Goal: Task Accomplishment & Management: Use online tool/utility

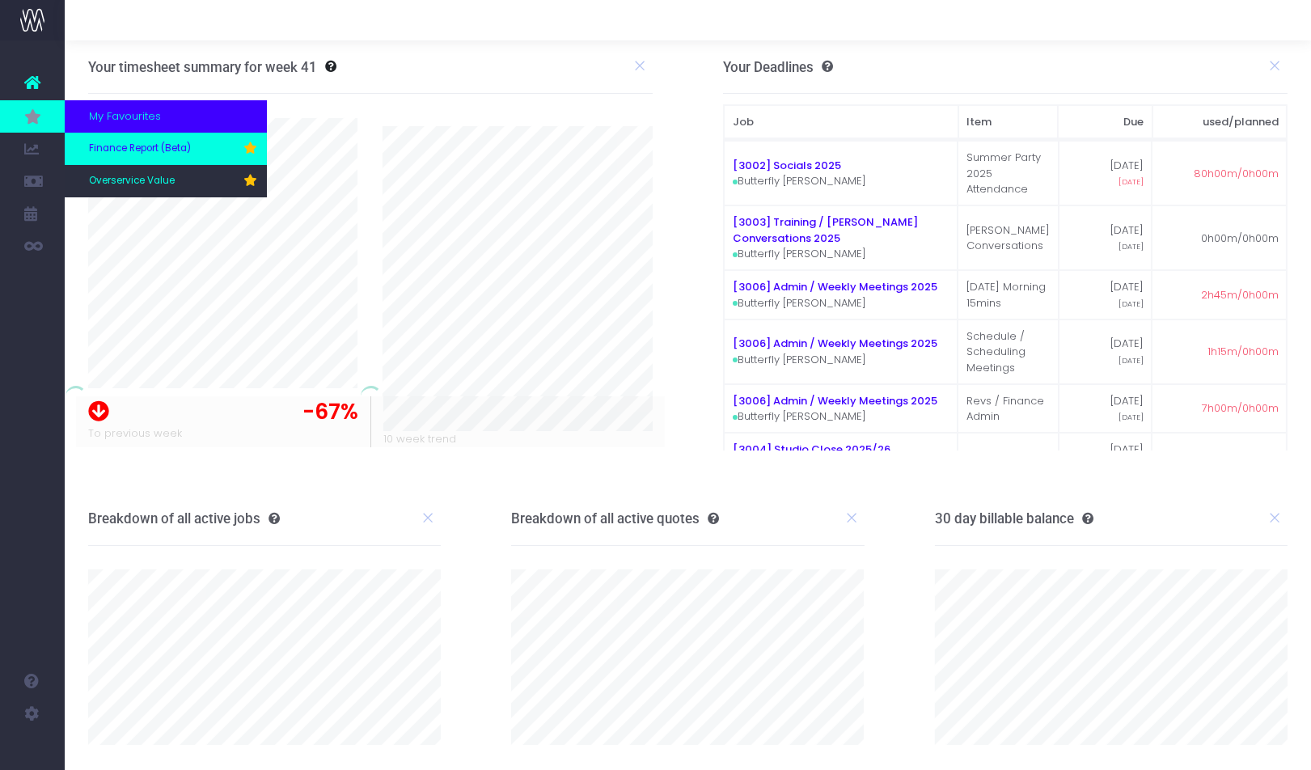
click at [113, 149] on span "Finance Report (Beta)" at bounding box center [140, 149] width 102 height 15
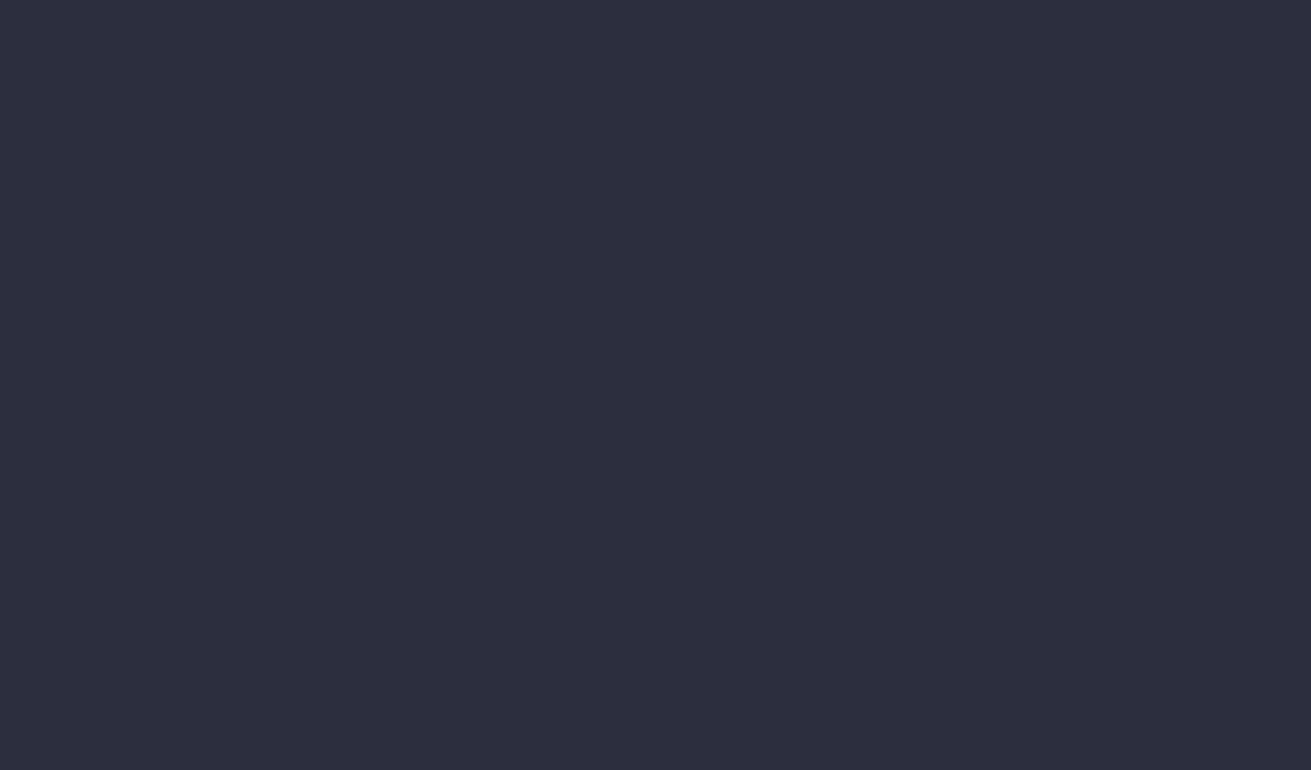
select select "finances"
select select "job"
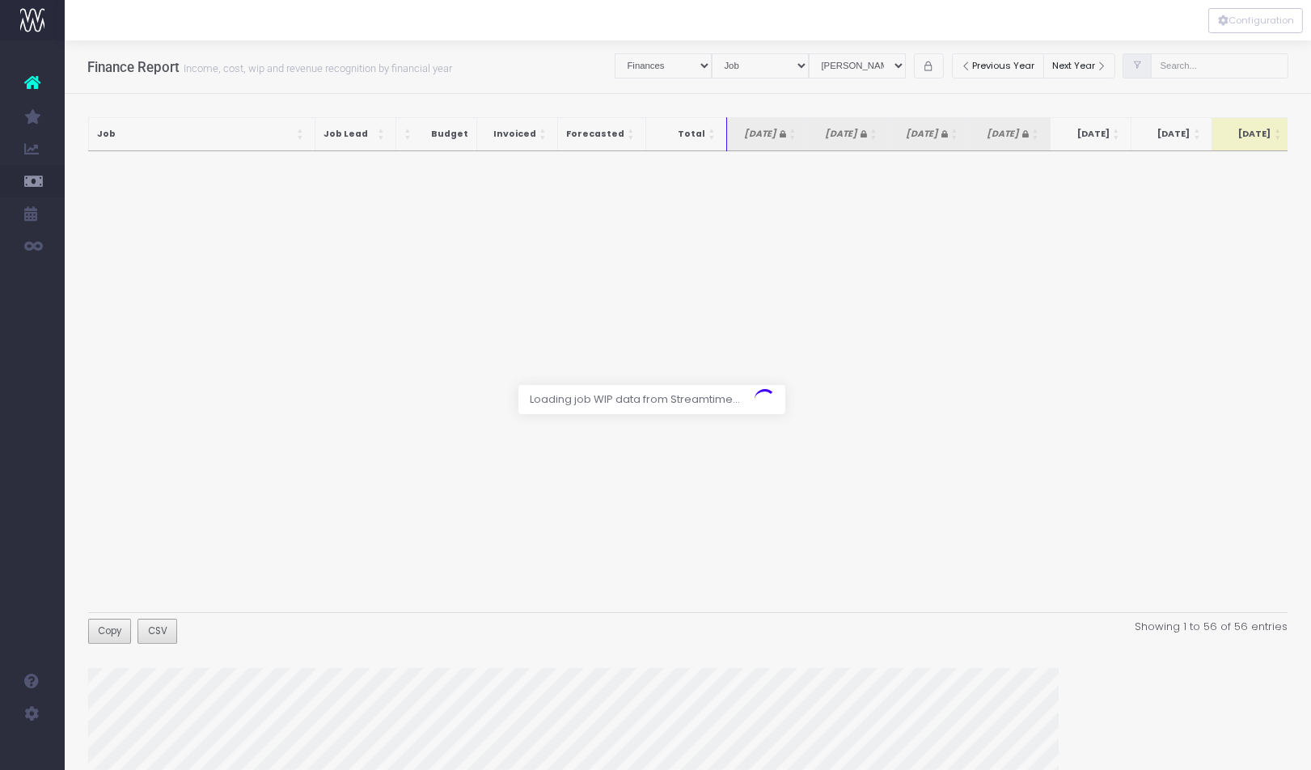
click at [913, 66] on div at bounding box center [655, 385] width 1311 height 770
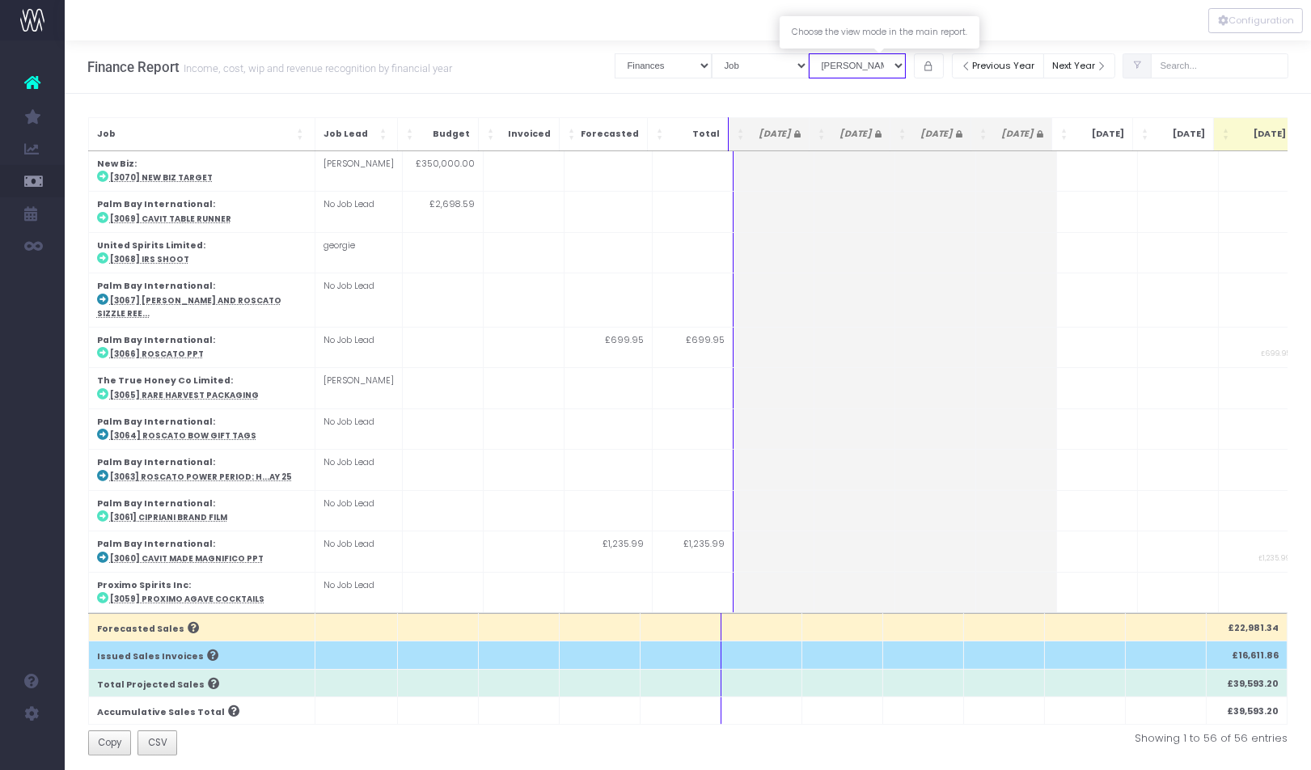
click at [906, 66] on select "View Mode [PERSON_NAME] Revenue Recognition WIP" at bounding box center [857, 65] width 97 height 25
select select "revrec"
click at [830, 53] on select "View Mode [PERSON_NAME] Revenue Recognition WIP" at bounding box center [857, 65] width 97 height 25
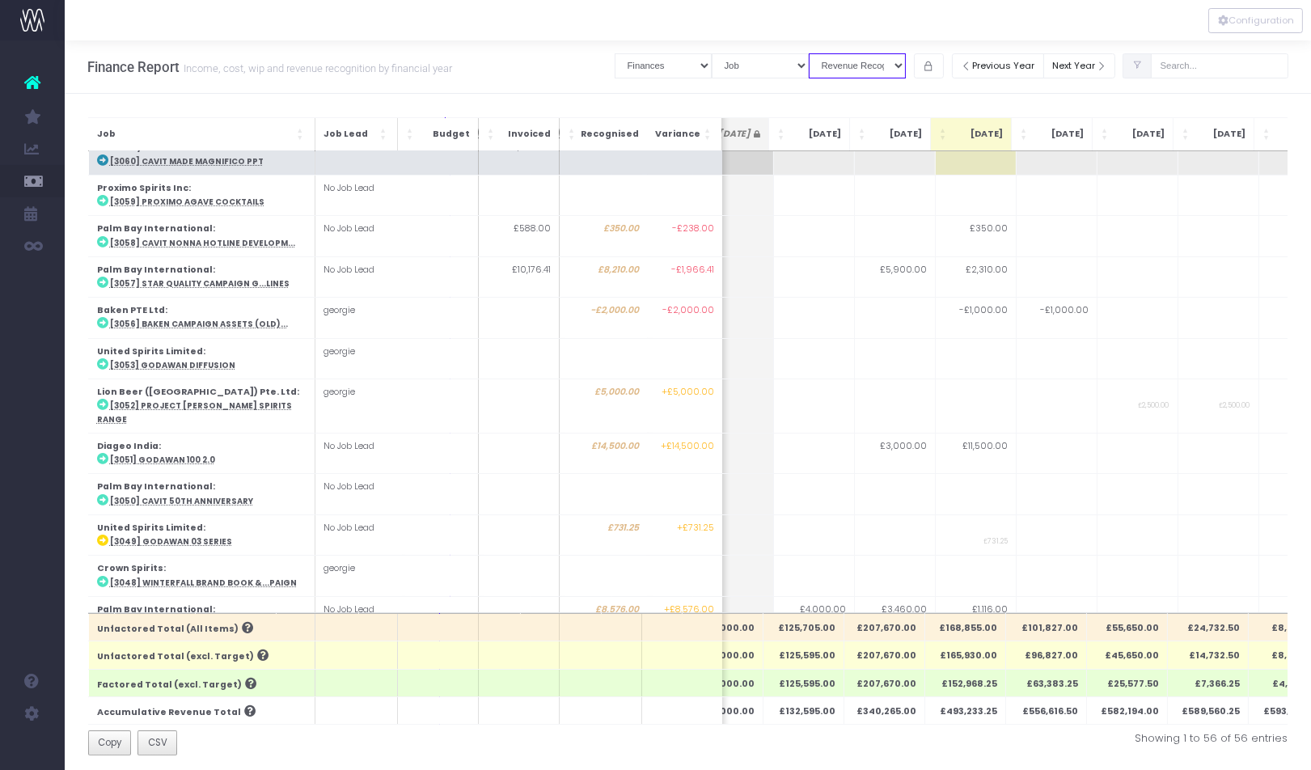
scroll to position [536, 283]
